Goal: Entertainment & Leisure: Consume media (video, audio)

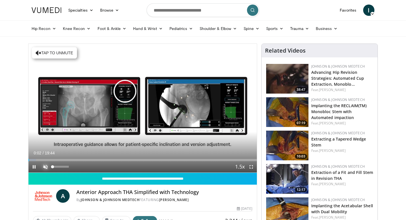
click at [45, 165] on span "Video Player" at bounding box center [45, 166] width 11 height 11
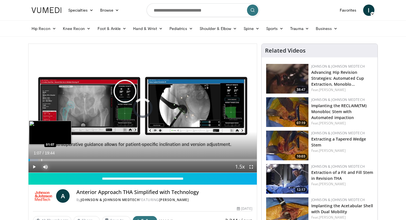
click at [41, 160] on div "Progress Bar" at bounding box center [41, 160] width 1 height 2
click at [39, 160] on div "Progress Bar" at bounding box center [39, 160] width 1 height 2
click at [36, 159] on div "Progress Bar" at bounding box center [36, 160] width 1 height 2
click at [46, 158] on div "Loaded : 8.37% 01:30 01:30" at bounding box center [143, 158] width 229 height 5
click at [52, 158] on div "Loaded : 13.39% 02:02 02:02" at bounding box center [143, 158] width 229 height 5
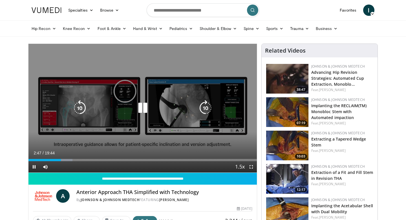
click at [98, 126] on div "10 seconds Tap to unmute" at bounding box center [143, 108] width 229 height 128
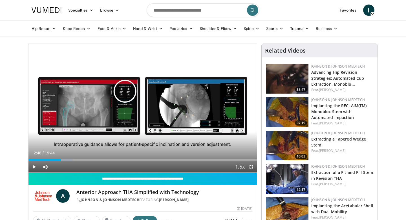
click at [192, 19] on form at bounding box center [203, 10] width 113 height 20
